Goal: Information Seeking & Learning: Find specific fact

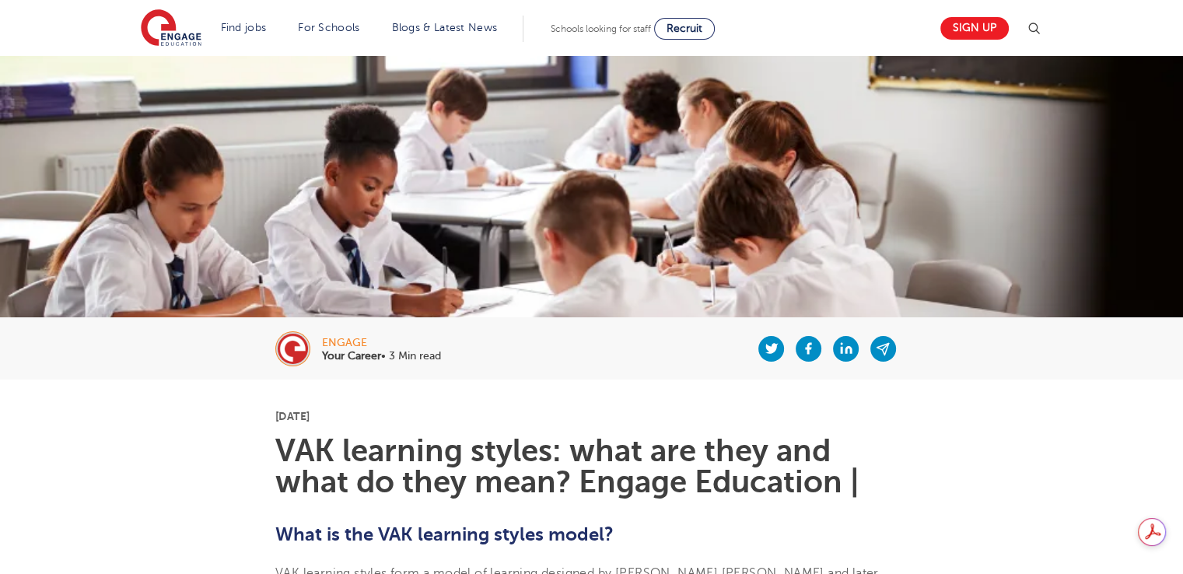
scroll to position [30, 0]
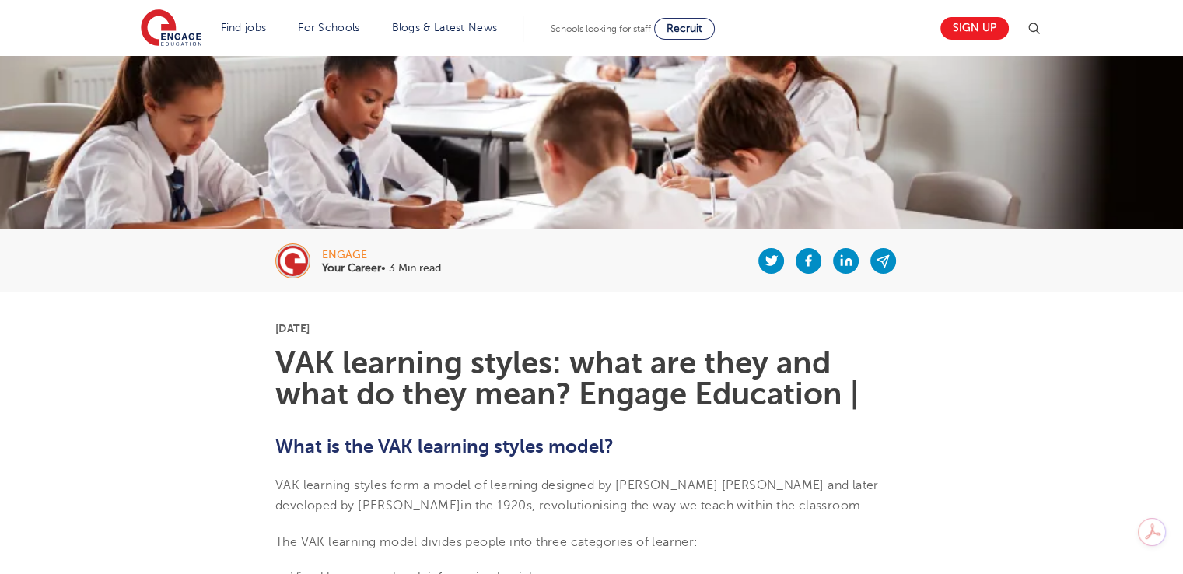
scroll to position [194, 0]
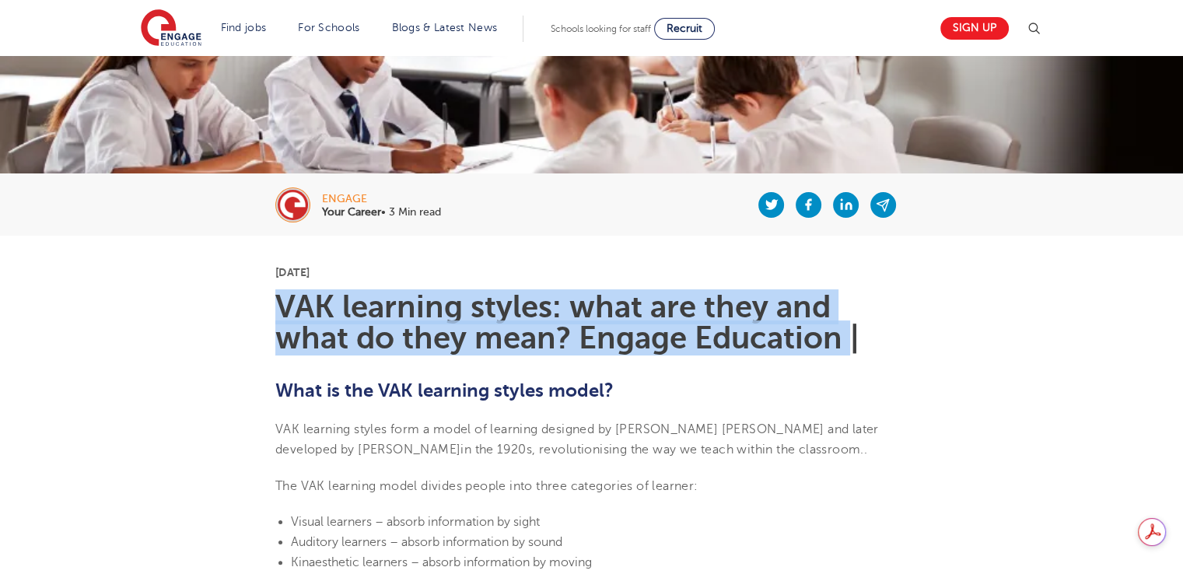
drag, startPoint x: 271, startPoint y: 299, endPoint x: 849, endPoint y: 335, distance: 579.0
copy h1 "VAK learning styles: what are they and what do they mean? Engage Education"
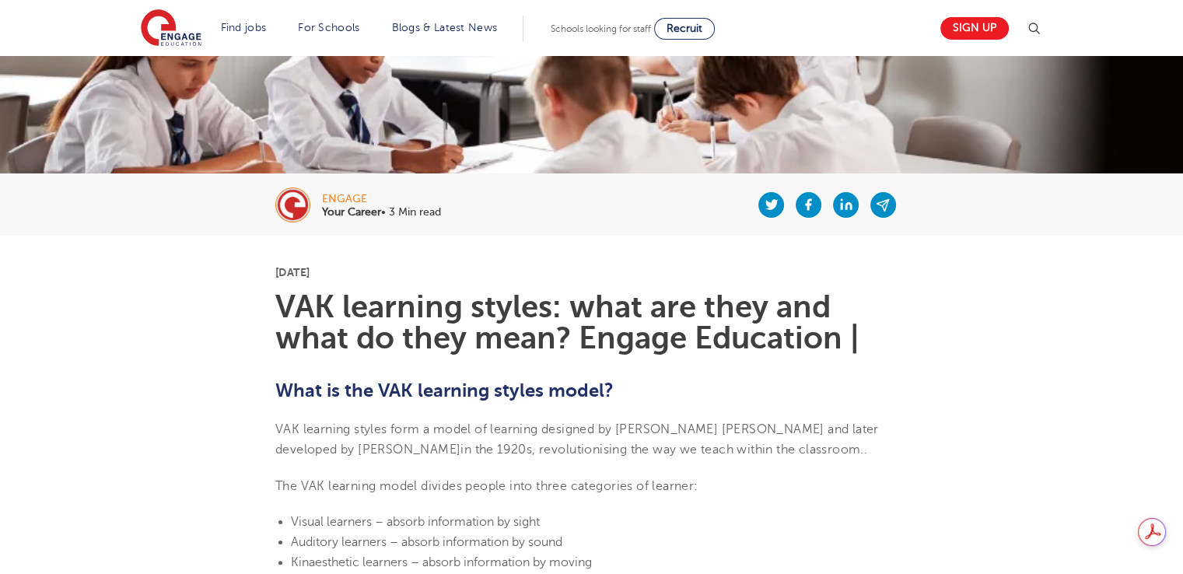
drag, startPoint x: 391, startPoint y: 268, endPoint x: 271, endPoint y: 268, distance: 120.6
copy p "[DATE]"
